Goal: Information Seeking & Learning: Find contact information

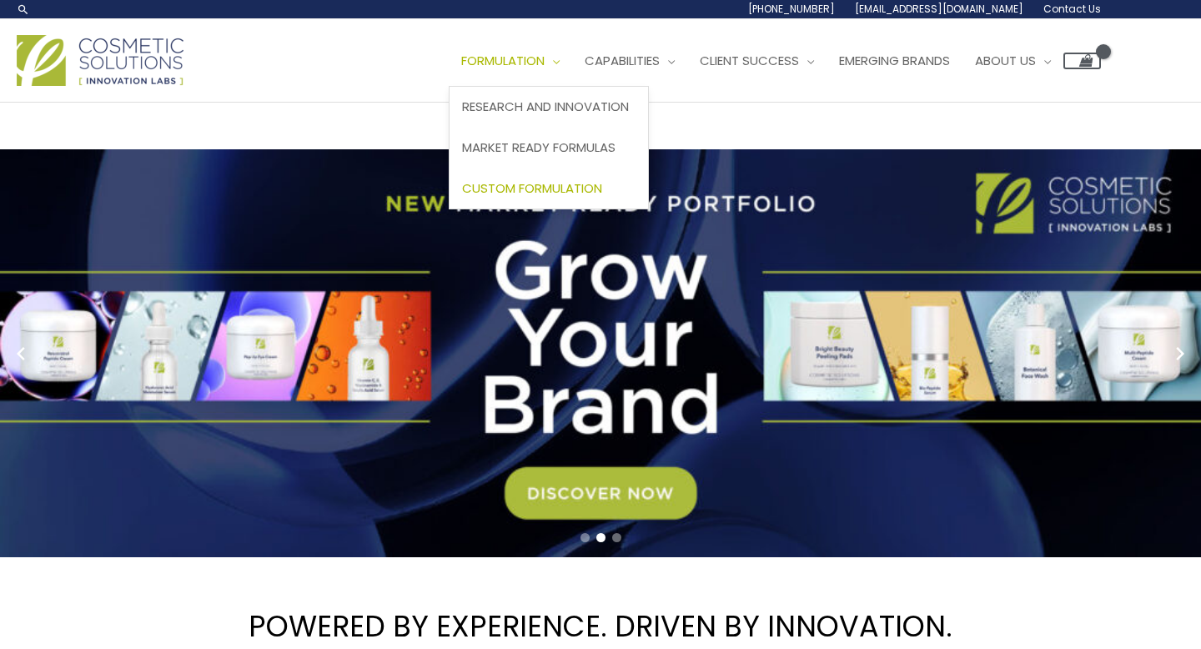
click at [602, 180] on span "Custom Formulation" at bounding box center [532, 188] width 140 height 18
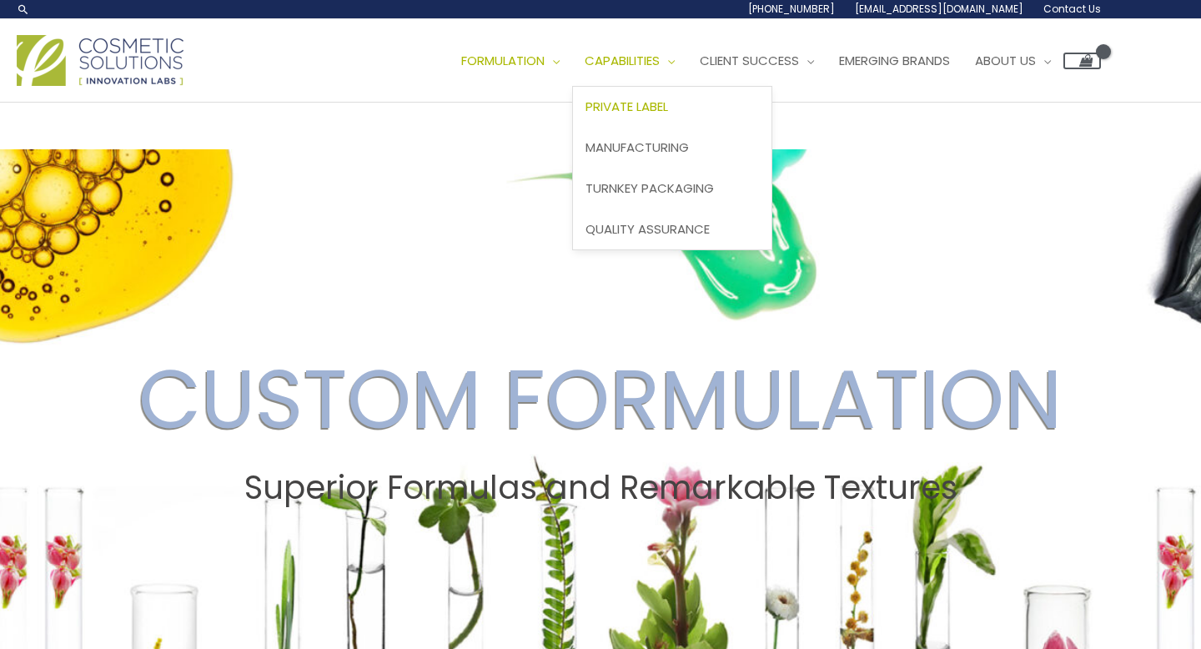
click at [668, 107] on span "Private Label" at bounding box center [627, 107] width 83 height 18
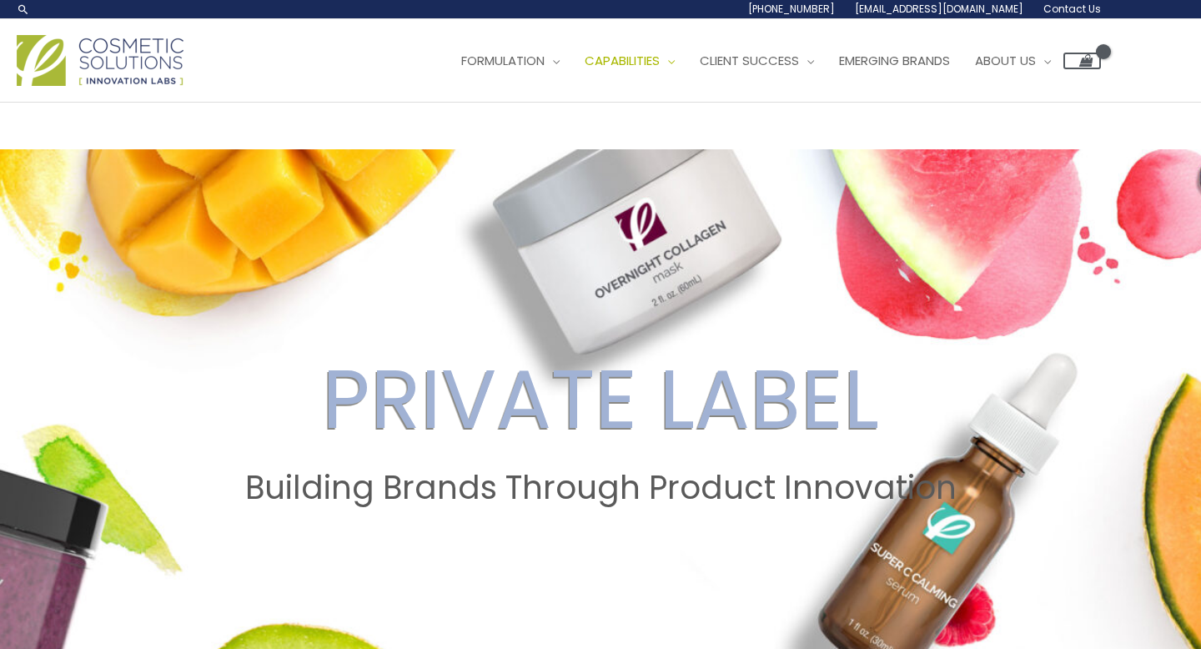
click at [1071, 11] on span "Contact Us" at bounding box center [1073, 9] width 58 height 14
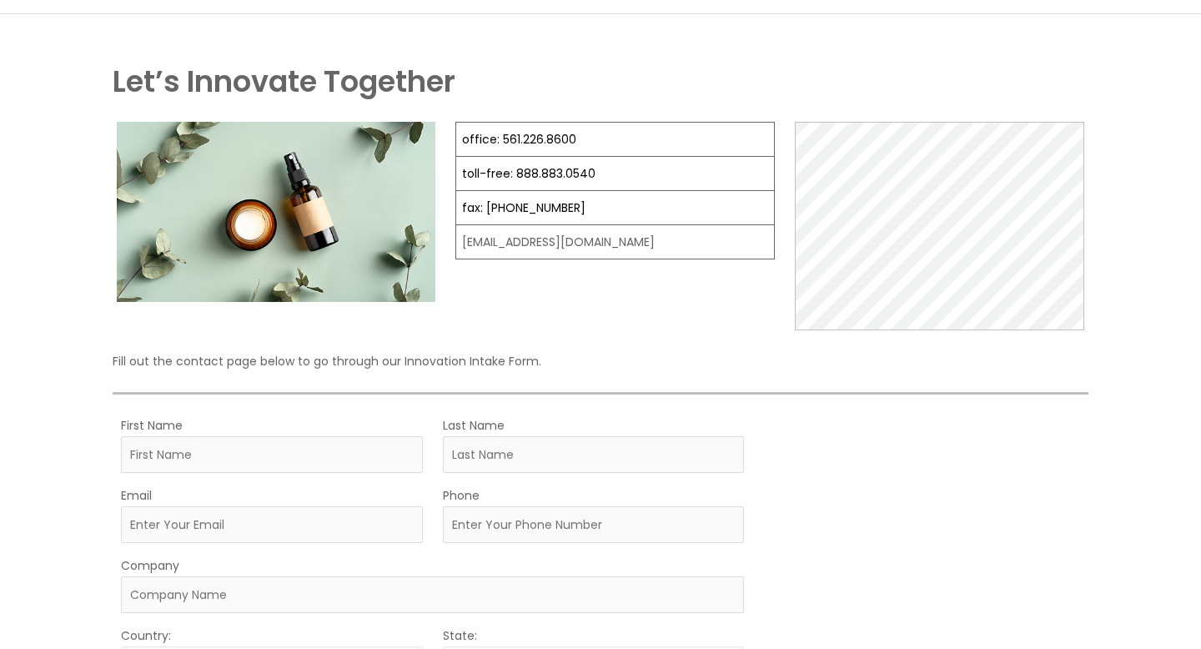
scroll to position [101, 0]
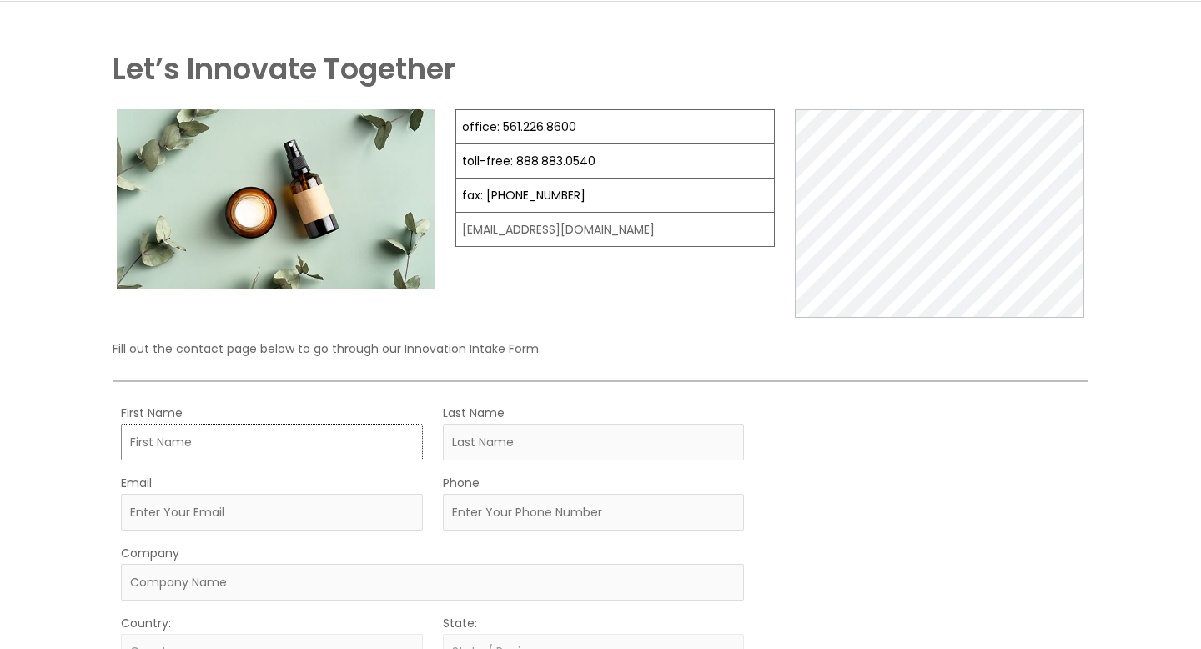
click at [271, 446] on input "First Name" at bounding box center [272, 442] width 302 height 37
type input "Avi"
type input "Ch"
drag, startPoint x: 642, startPoint y: 235, endPoint x: 476, endPoint y: 235, distance: 165.2
click at [476, 235] on td "[EMAIL_ADDRESS][DOMAIN_NAME]" at bounding box center [615, 230] width 319 height 34
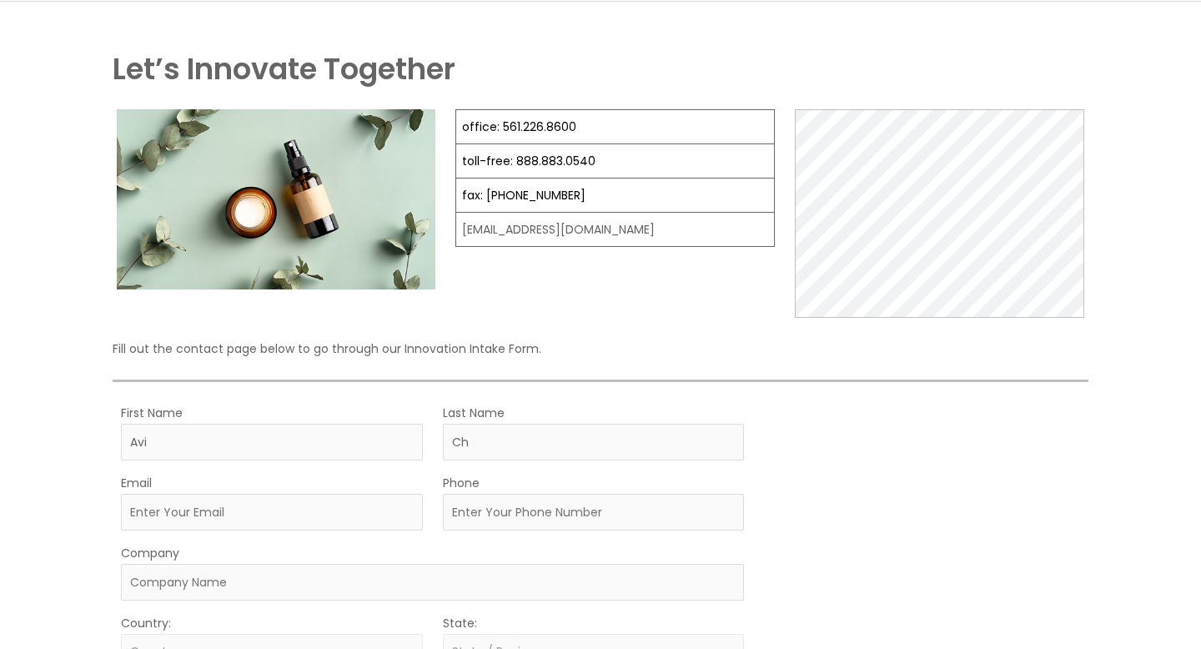
click at [473, 268] on div "office: 561.226.8600 toll-free: [PHONE_NUMBER] fax: [PHONE_NUMBER] [EMAIL_ADDRE…" at bounding box center [616, 213] width 320 height 209
click at [460, 230] on td "[EMAIL_ADDRESS][DOMAIN_NAME]" at bounding box center [615, 230] width 319 height 34
click at [469, 230] on td "[EMAIL_ADDRESS][DOMAIN_NAME]" at bounding box center [615, 230] width 319 height 34
drag, startPoint x: 469, startPoint y: 230, endPoint x: 628, endPoint y: 228, distance: 159.4
click at [628, 228] on td "[EMAIL_ADDRESS][DOMAIN_NAME]" at bounding box center [615, 230] width 319 height 34
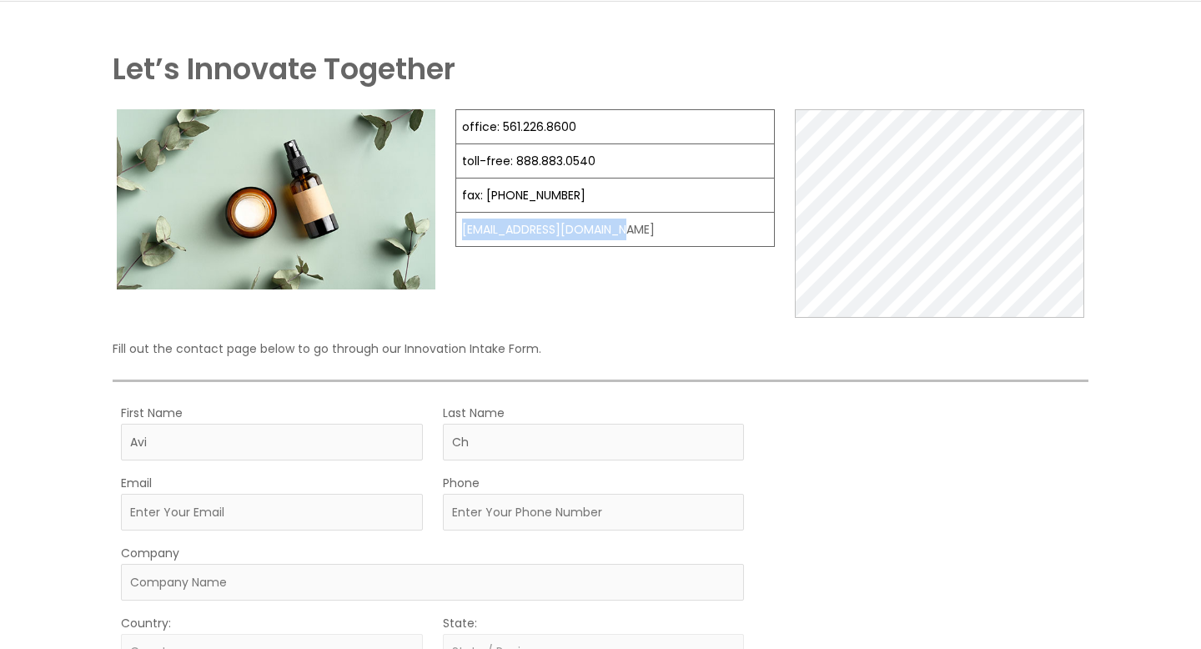
copy td "[EMAIL_ADDRESS][DOMAIN_NAME]"
